Goal: Communication & Community: Participate in discussion

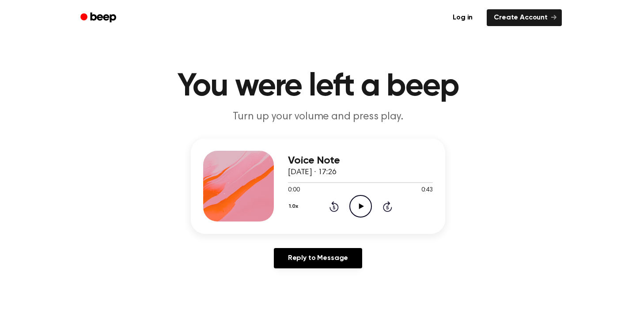
click at [359, 207] on icon at bounding box center [361, 206] width 5 height 6
click at [537, 206] on div "Voice Note [DATE] · 17:26 0:07 0:43 Your browser does not support the [object O…" at bounding box center [318, 206] width 615 height 137
click at [332, 208] on icon "Rewind 5 seconds" at bounding box center [334, 206] width 10 height 11
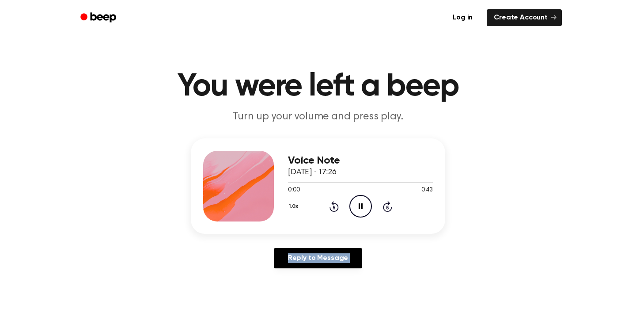
click at [332, 208] on icon "Rewind 5 seconds" at bounding box center [334, 206] width 10 height 11
click at [356, 261] on link "Reply to Message" at bounding box center [318, 258] width 88 height 20
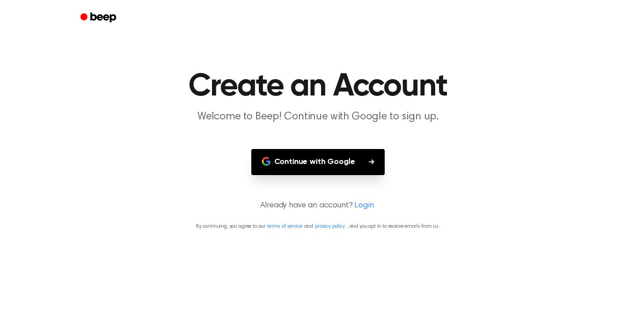
click at [347, 158] on button "Continue with Google" at bounding box center [318, 162] width 134 height 26
